Goal: Task Accomplishment & Management: Complete application form

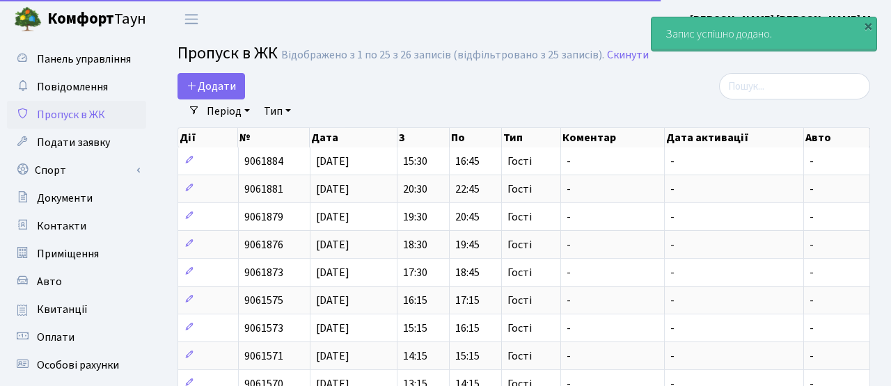
select select "25"
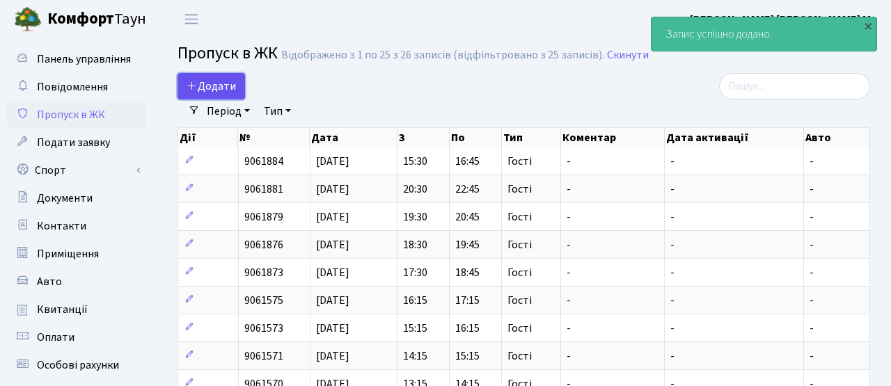
click at [236, 86] on link "Додати" at bounding box center [212, 86] width 68 height 26
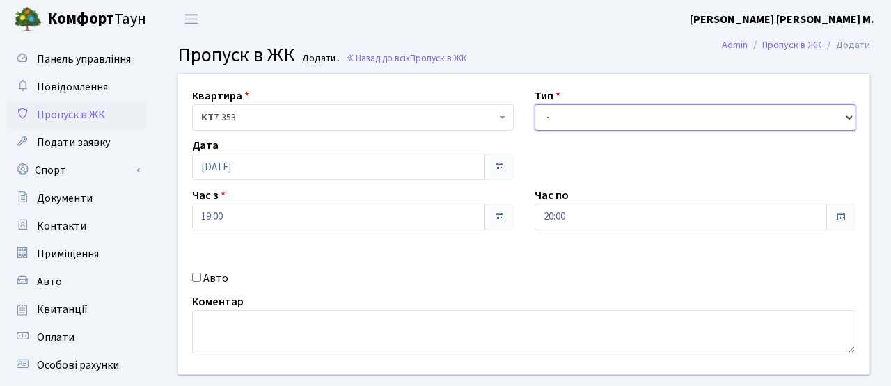
click at [636, 111] on select "- Доставка Таксі Гості Сервіс" at bounding box center [696, 117] width 322 height 26
select select "3"
click at [535, 104] on select "- Доставка Таксі Гості Сервіс" at bounding box center [696, 117] width 322 height 26
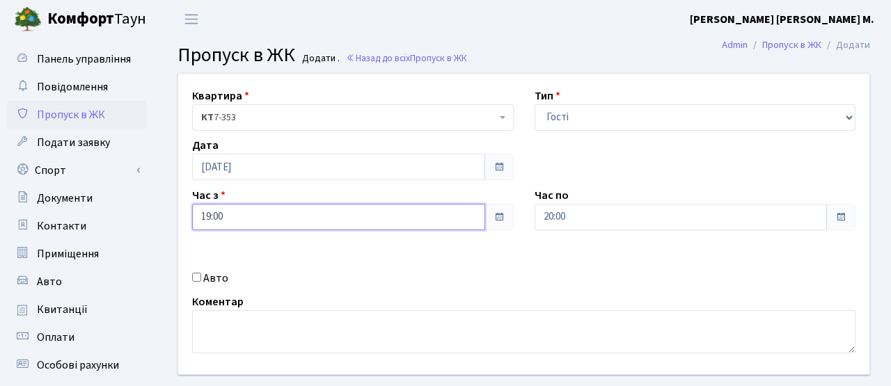
click at [432, 226] on input "19:00" at bounding box center [338, 217] width 293 height 26
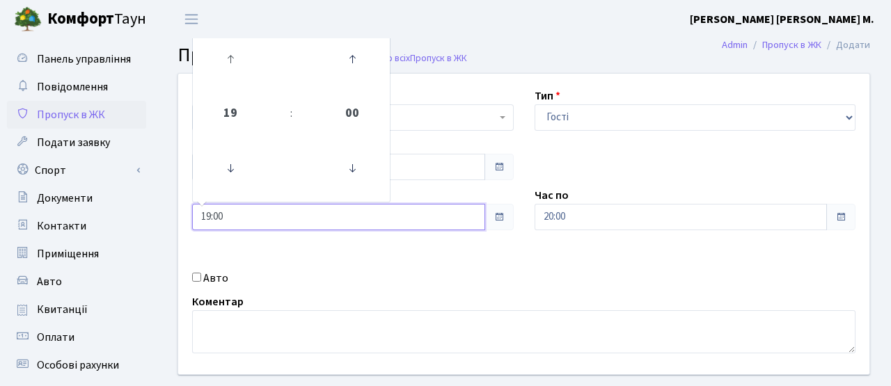
click at [237, 79] on link at bounding box center [230, 59] width 41 height 50
click at [237, 79] on link at bounding box center [230, 58] width 41 height 50
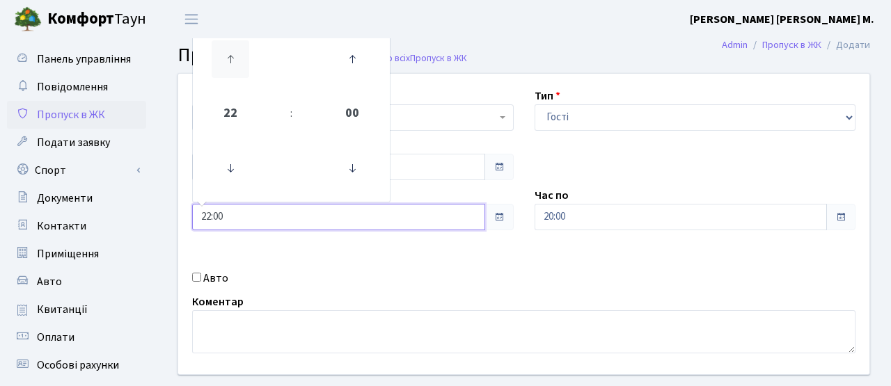
click at [237, 79] on link at bounding box center [230, 59] width 41 height 50
drag, startPoint x: 235, startPoint y: 76, endPoint x: 238, endPoint y: 82, distance: 7.2
click at [235, 76] on icon at bounding box center [231, 59] width 38 height 38
type input "00:00"
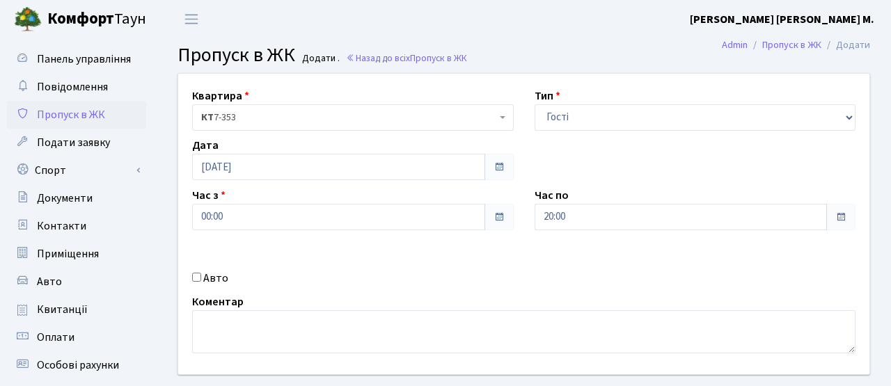
drag, startPoint x: 399, startPoint y: 304, endPoint x: 352, endPoint y: 230, distance: 87.7
click at [399, 304] on div "Коментар" at bounding box center [524, 324] width 684 height 60
click at [350, 181] on div "Квартира <b>КТ</b>&nbsp;&nbsp;&nbsp;&nbsp;7-353 <b>КТ</b>&nbsp;&nbsp;&nbsp;&nbs…" at bounding box center [524, 224] width 712 height 301
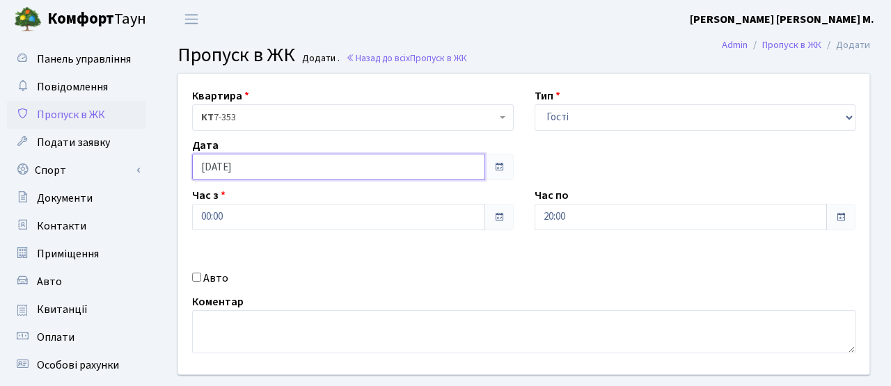
click at [346, 168] on input "[DATE]" at bounding box center [338, 167] width 293 height 26
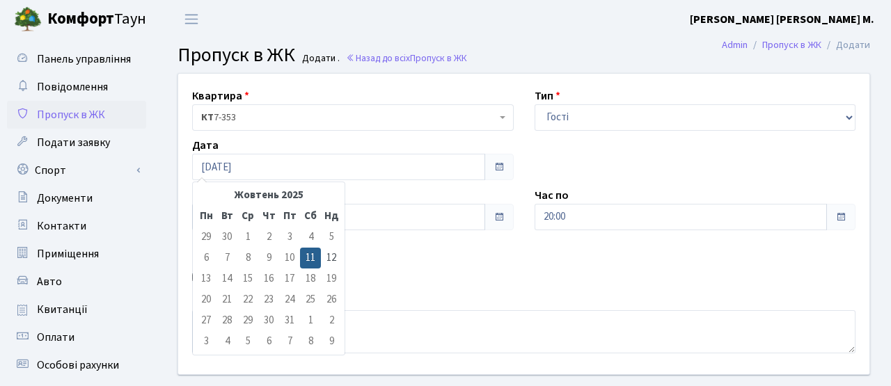
click at [330, 258] on td "12" at bounding box center [331, 258] width 21 height 21
type input "12.10.2025"
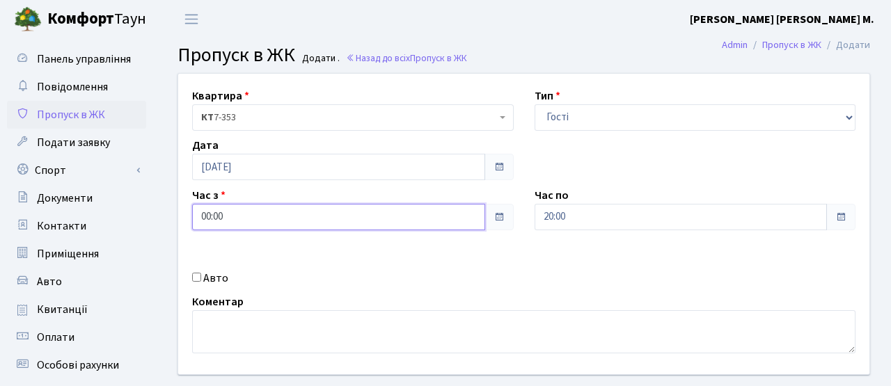
click at [350, 223] on input "00:00" at bounding box center [338, 217] width 293 height 26
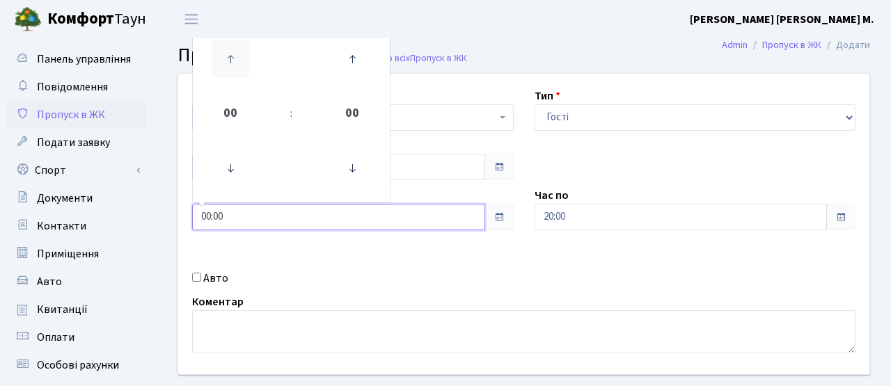
click at [228, 52] on icon at bounding box center [231, 59] width 38 height 38
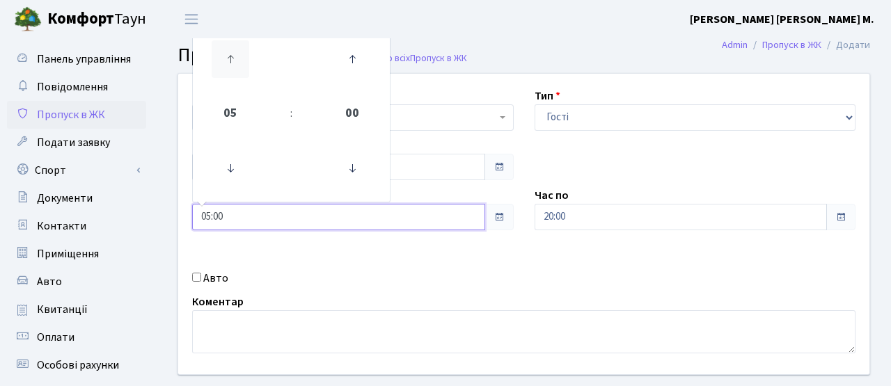
click at [228, 52] on icon at bounding box center [231, 59] width 38 height 38
type input "08:00"
drag, startPoint x: 420, startPoint y: 253, endPoint x: 508, endPoint y: 221, distance: 93.4
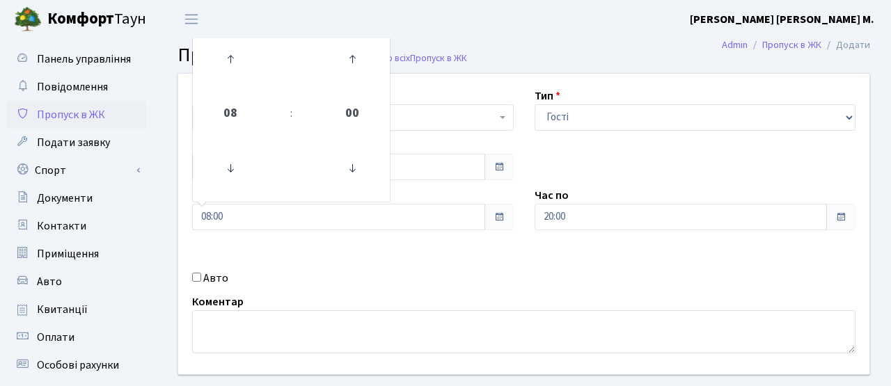
click at [420, 253] on div "Квартира <b>КТ</b>&nbsp;&nbsp;&nbsp;&nbsp;7-353 <b>КТ</b>&nbsp;&nbsp;&nbsp;&nbs…" at bounding box center [524, 224] width 712 height 301
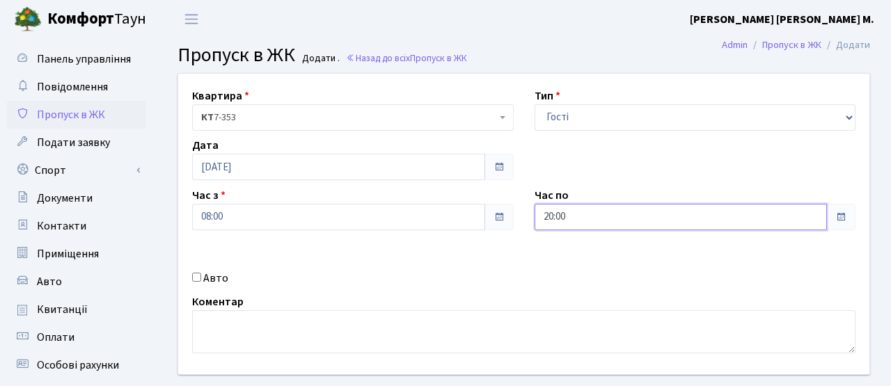
click at [662, 222] on input "20:00" at bounding box center [681, 217] width 293 height 26
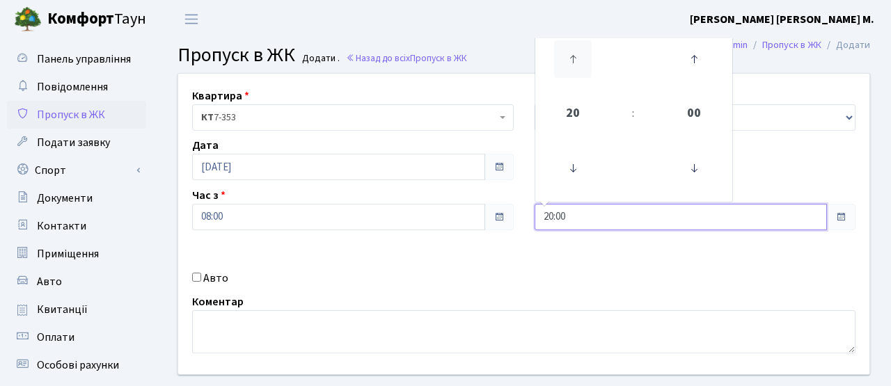
click at [583, 57] on icon at bounding box center [573, 59] width 38 height 38
click at [583, 56] on icon at bounding box center [573, 59] width 38 height 38
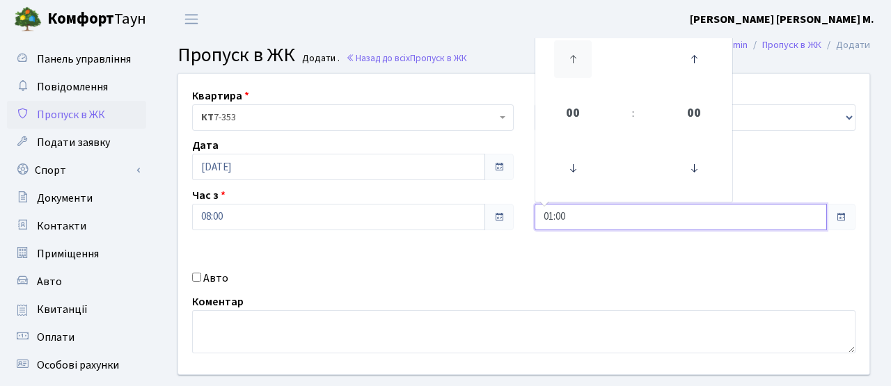
click at [583, 56] on icon at bounding box center [573, 59] width 38 height 38
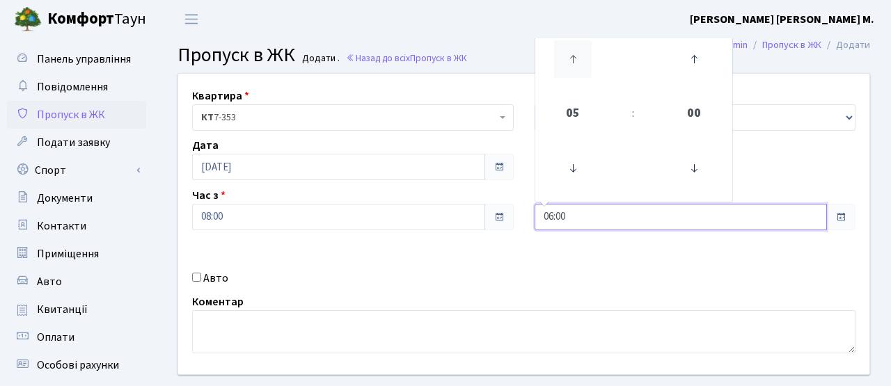
click at [583, 56] on icon at bounding box center [573, 59] width 38 height 38
click at [582, 56] on icon at bounding box center [573, 59] width 38 height 38
click at [582, 156] on icon at bounding box center [573, 169] width 38 height 38
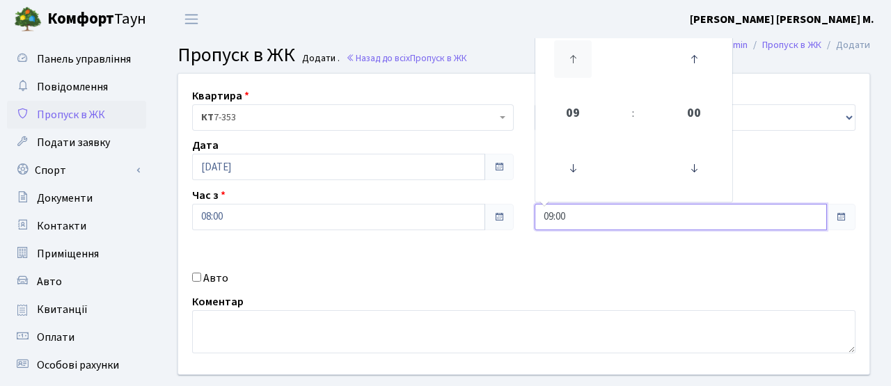
click at [566, 59] on icon at bounding box center [573, 59] width 38 height 38
type input "10:00"
click at [576, 291] on div "Квартира <b>КТ</b>&nbsp;&nbsp;&nbsp;&nbsp;7-353 <b>КТ</b>&nbsp;&nbsp;&nbsp;&nbs…" at bounding box center [524, 224] width 712 height 301
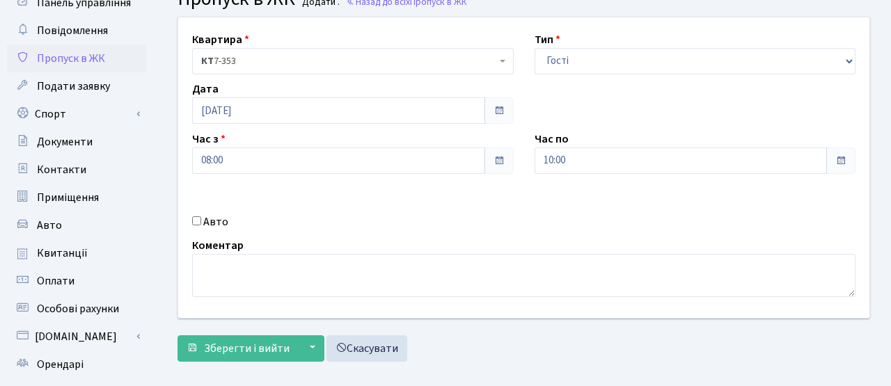
scroll to position [61, 0]
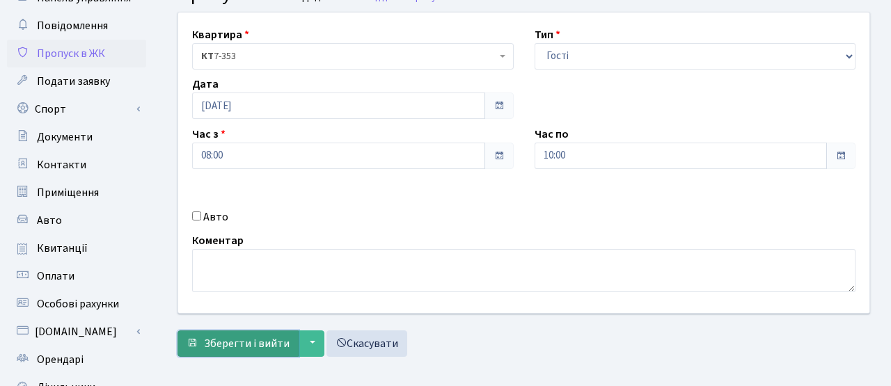
click at [252, 332] on button "Зберегти і вийти" at bounding box center [238, 344] width 121 height 26
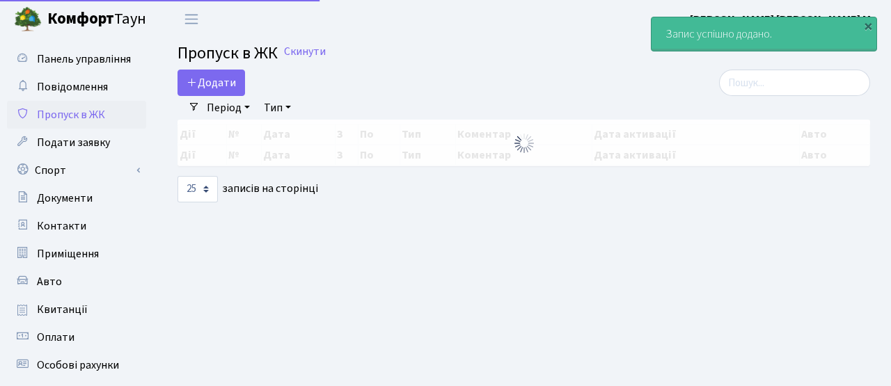
select select "25"
